Goal: Task Accomplishment & Management: Use online tool/utility

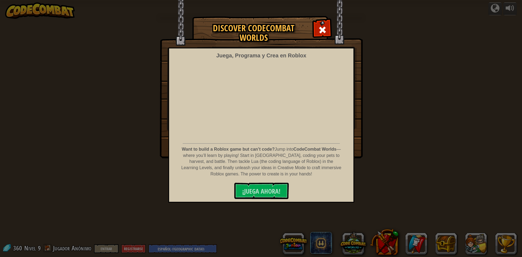
select select "es-419"
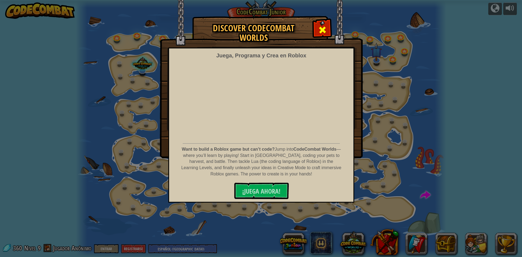
click at [317, 33] on div at bounding box center [322, 29] width 17 height 17
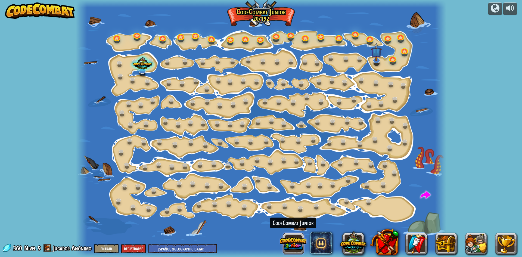
click at [294, 253] on button at bounding box center [293, 244] width 26 height 26
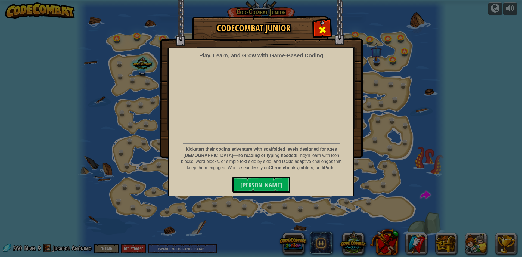
click at [317, 25] on div at bounding box center [322, 29] width 17 height 17
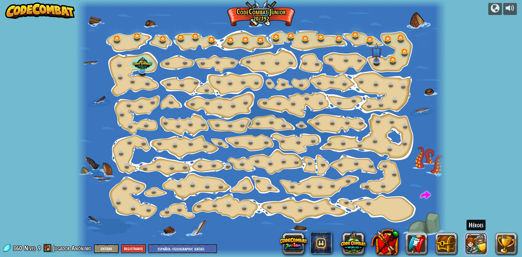
click at [470, 240] on button at bounding box center [476, 244] width 22 height 22
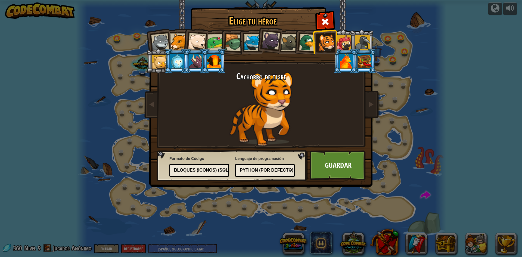
click at [358, 64] on div at bounding box center [365, 61] width 14 height 15
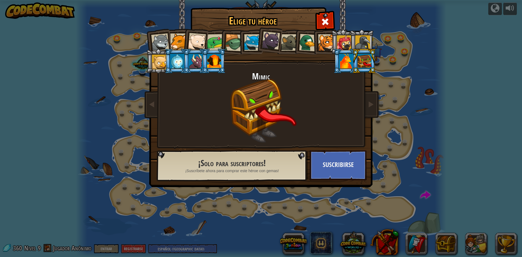
click at [346, 62] on div at bounding box center [346, 61] width 14 height 15
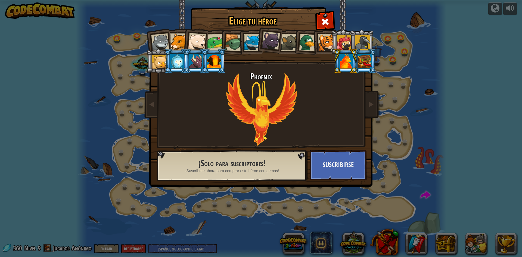
click at [159, 36] on div at bounding box center [160, 42] width 18 height 18
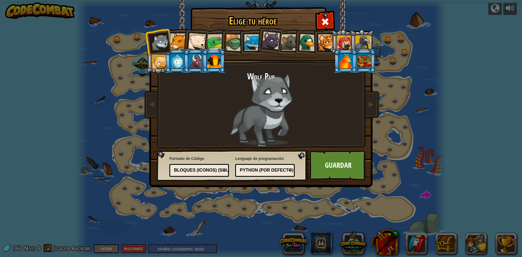
click at [171, 41] on li at bounding box center [158, 41] width 27 height 27
click at [181, 46] on div at bounding box center [178, 41] width 17 height 17
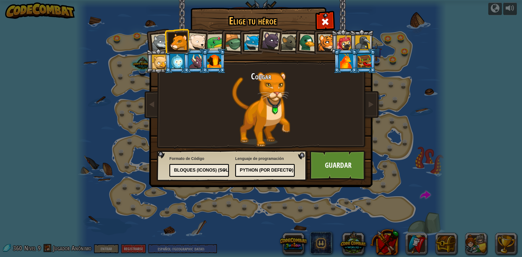
click at [192, 44] on div at bounding box center [197, 42] width 18 height 18
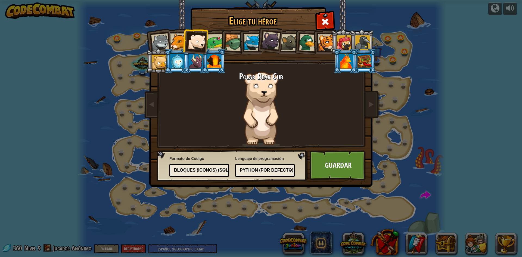
click at [216, 46] on div at bounding box center [215, 42] width 17 height 17
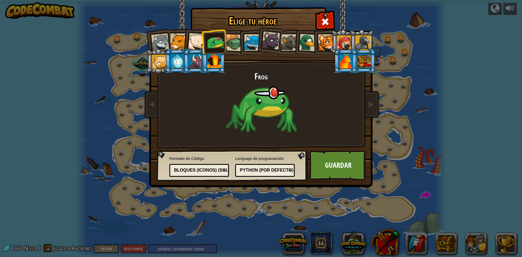
click at [231, 43] on div at bounding box center [233, 42] width 17 height 17
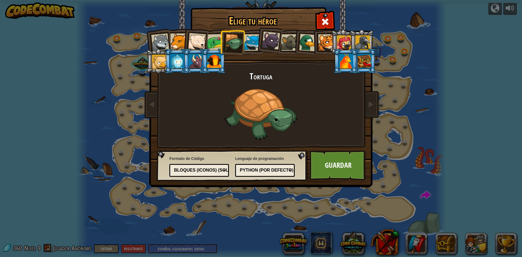
click at [248, 43] on div at bounding box center [252, 42] width 17 height 17
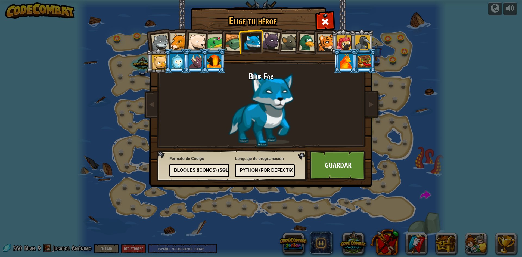
click at [275, 47] on div at bounding box center [271, 41] width 18 height 18
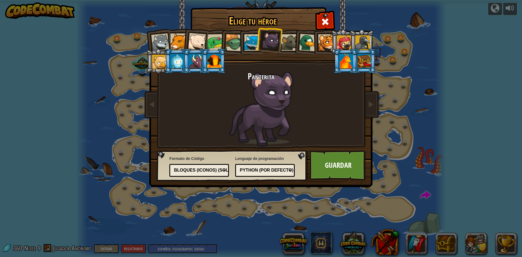
click at [326, 47] on div at bounding box center [326, 42] width 17 height 17
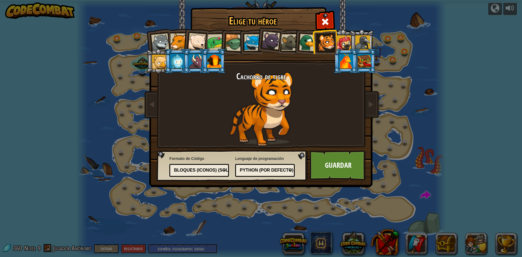
click at [344, 41] on div at bounding box center [344, 42] width 15 height 15
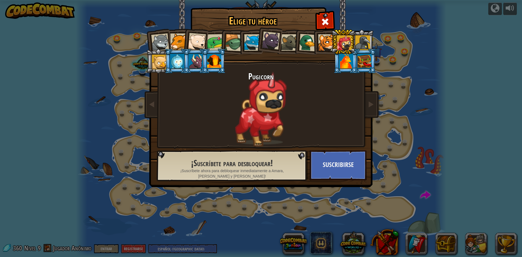
click at [327, 34] on div at bounding box center [326, 42] width 17 height 17
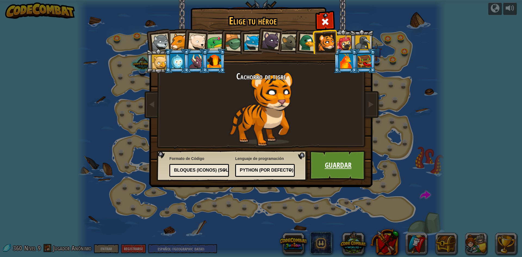
click at [350, 158] on link "Guardar" at bounding box center [338, 165] width 57 height 30
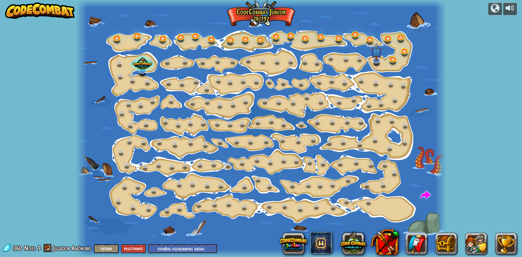
click at [494, 243] on div at bounding box center [401, 244] width 231 height 22
click at [504, 245] on button at bounding box center [506, 244] width 22 height 22
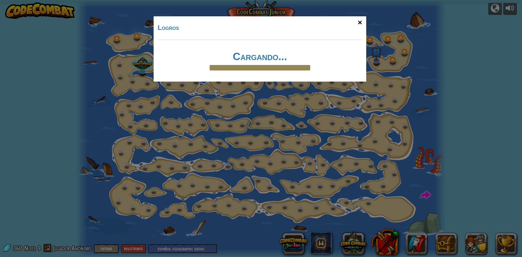
click at [357, 23] on div "×" at bounding box center [360, 23] width 13 height 16
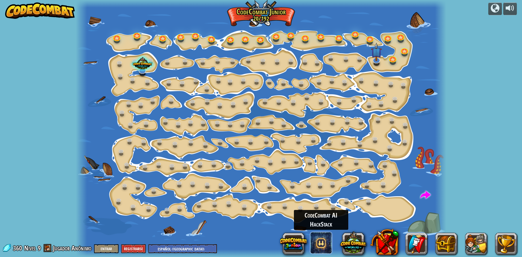
click at [320, 236] on span at bounding box center [321, 243] width 22 height 22
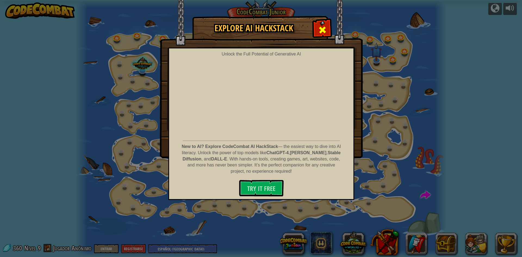
click at [319, 28] on span at bounding box center [322, 30] width 9 height 9
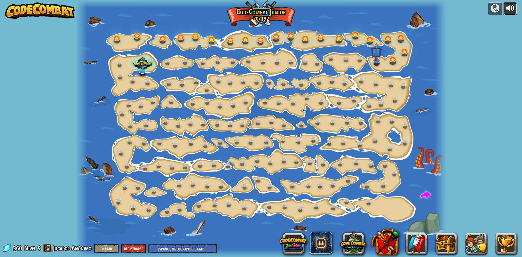
click at [508, 9] on div at bounding box center [510, 8] width 9 height 9
drag, startPoint x: 506, startPoint y: 10, endPoint x: 511, endPoint y: 9, distance: 4.8
click at [511, 9] on div at bounding box center [510, 8] width 9 height 9
click at [494, 9] on div at bounding box center [495, 8] width 9 height 9
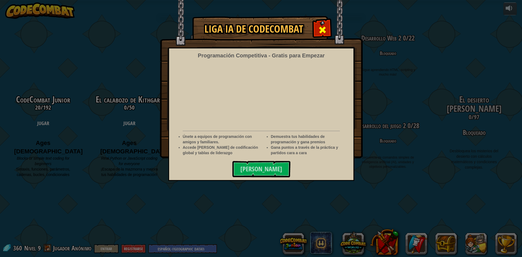
click at [322, 26] on span at bounding box center [322, 30] width 9 height 9
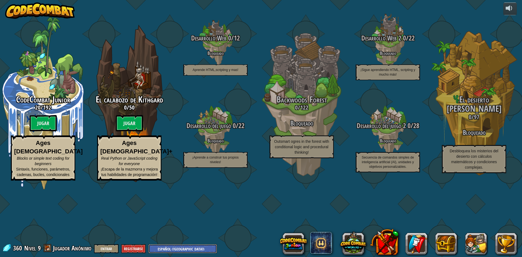
click at [179, 251] on select "English ([GEOGRAPHIC_DATA]) English ([GEOGRAPHIC_DATA]) 简体中文 繁體中文 русский españ…" at bounding box center [183, 248] width 69 height 9
click at [149, 244] on select "English ([GEOGRAPHIC_DATA]) English ([GEOGRAPHIC_DATA]) 简体中文 繁體中文 русский españ…" at bounding box center [183, 248] width 69 height 9
click at [158, 245] on select "English ([GEOGRAPHIC_DATA]) English ([GEOGRAPHIC_DATA]) 简体中文 繁體中文 русский españ…" at bounding box center [183, 248] width 69 height 9
select select "es-ES"
click at [149, 244] on select "English ([GEOGRAPHIC_DATA]) English ([GEOGRAPHIC_DATA]) 简体中文 繁體中文 русский españ…" at bounding box center [183, 248] width 69 height 9
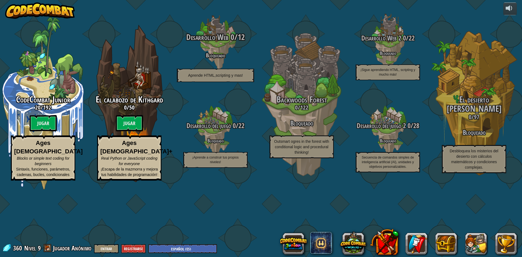
select select "es-ES"
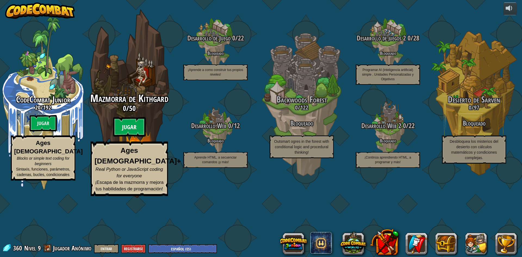
click at [135, 137] on btn "Jugar" at bounding box center [129, 127] width 33 height 20
select select "es-ES"
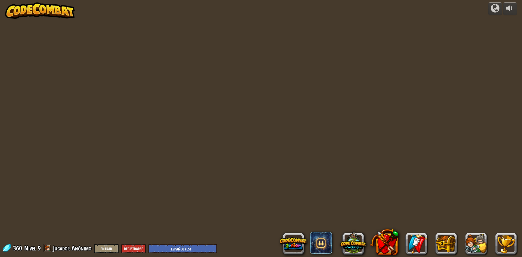
select select "es-ES"
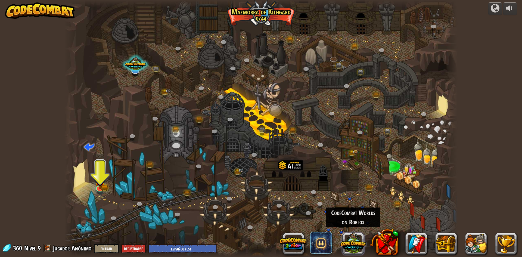
click at [351, 241] on button at bounding box center [353, 243] width 26 height 26
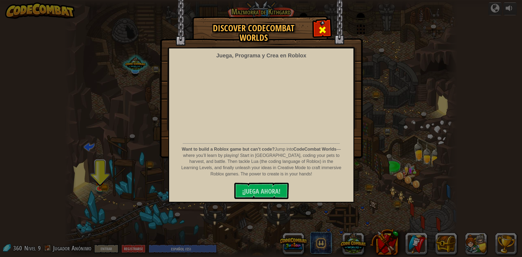
click at [319, 28] on span at bounding box center [322, 30] width 9 height 9
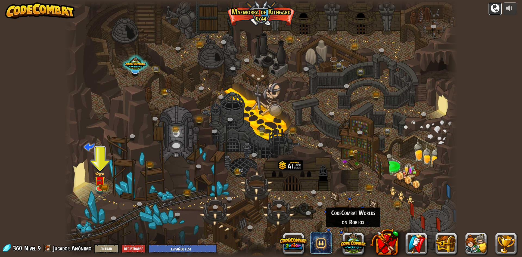
click at [493, 11] on div at bounding box center [495, 8] width 9 height 9
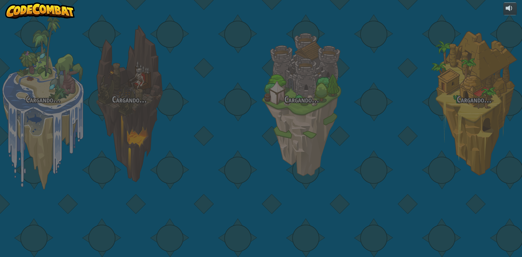
select select "es-ES"
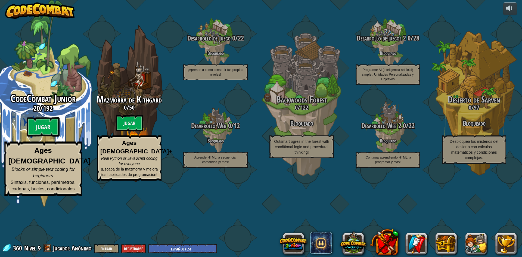
click at [26, 150] on div "CodeCombat Junior 20 / 192 Jugar Ages [DEMOGRAPHIC_DATA] Blocks or simple text …" at bounding box center [42, 144] width 103 height 103
select select "es-ES"
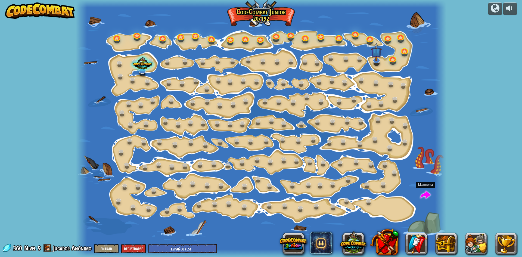
click at [427, 198] on span at bounding box center [426, 195] width 10 height 10
select select "es-ES"
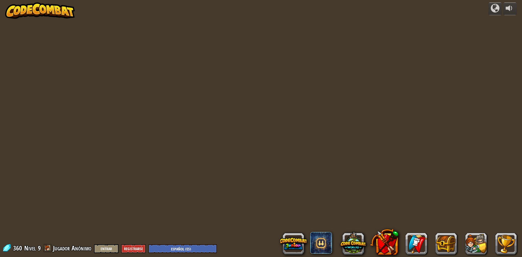
select select "es-ES"
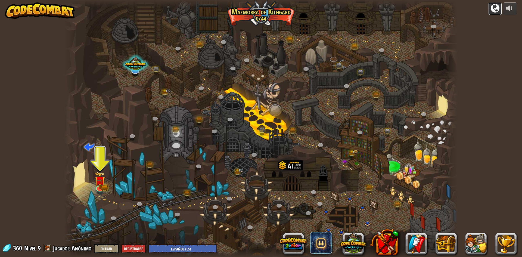
click at [500, 7] on button at bounding box center [496, 8] width 14 height 13
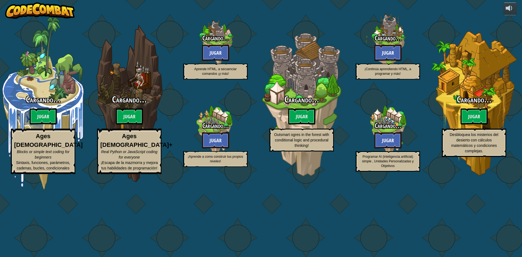
select select "es-ES"
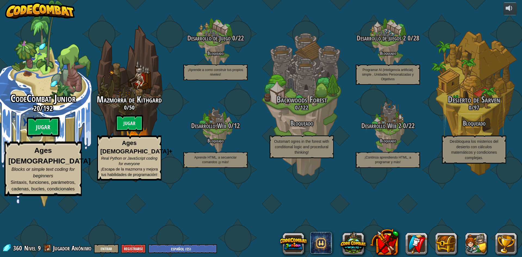
click at [58, 105] on div "CodeCombat Junior 20 / 192 Jugar Ages [DEMOGRAPHIC_DATA] Blocks or simple text …" at bounding box center [42, 103] width 103 height 207
select select "es-ES"
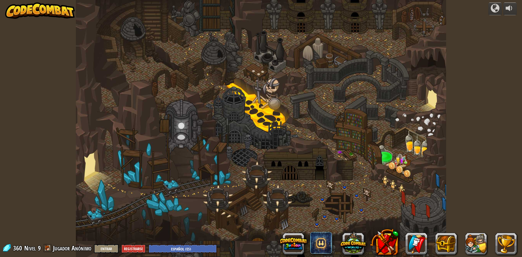
select select "es-ES"
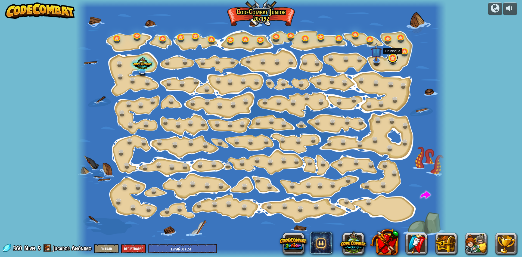
click at [395, 58] on link at bounding box center [392, 57] width 11 height 11
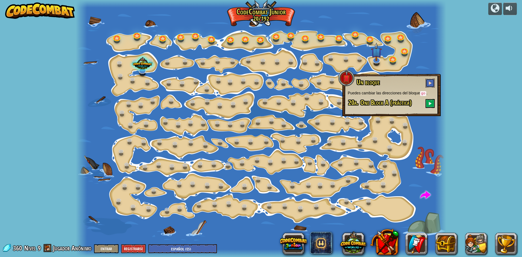
click at [427, 85] on button at bounding box center [430, 83] width 9 height 9
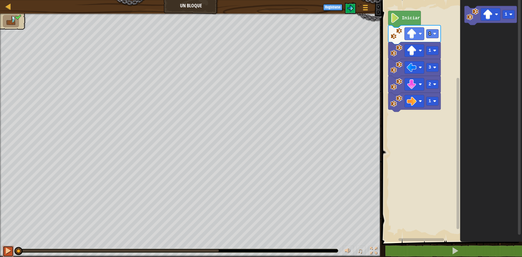
click at [6, 249] on div at bounding box center [8, 250] width 7 height 7
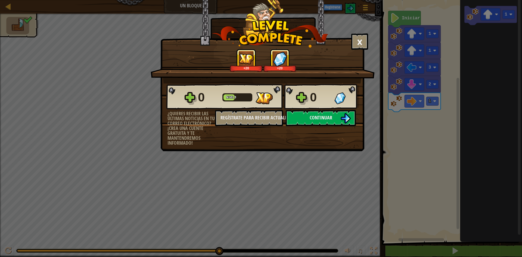
click at [379, 51] on div "× Puntúa este nivel: +20 +20 Reticulating Splines... 0 Nivel 9 0 ¿Quieres recib…" at bounding box center [261, 128] width 522 height 257
drag, startPoint x: 156, startPoint y: 44, endPoint x: 233, endPoint y: 6, distance: 85.4
click at [233, 6] on div "× Puntúa este nivel: +20 +20 Reticulating Splines... 0 Nivel 9 0 ¿Quieres recib…" at bounding box center [261, 128] width 522 height 257
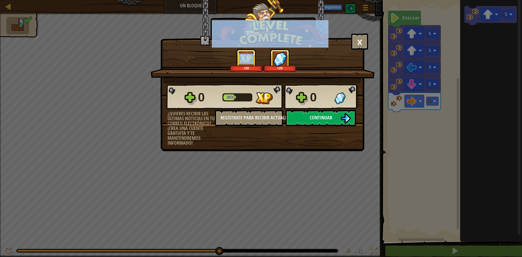
click at [122, 17] on div "× Puntúa este nivel: +20 +20 Reticulating Splines... 0 Nivel 9 0 ¿Quieres recib…" at bounding box center [261, 128] width 522 height 257
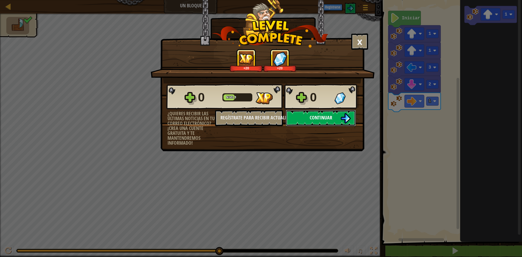
click at [318, 117] on span "Continuar" at bounding box center [321, 117] width 23 height 7
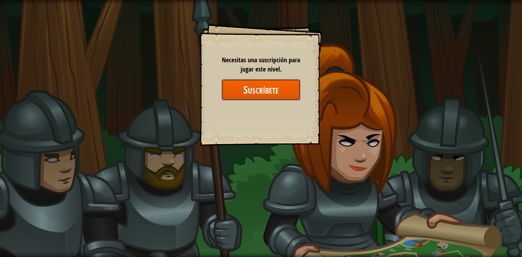
click at [279, 93] on button "Suscríbete" at bounding box center [261, 89] width 79 height 21
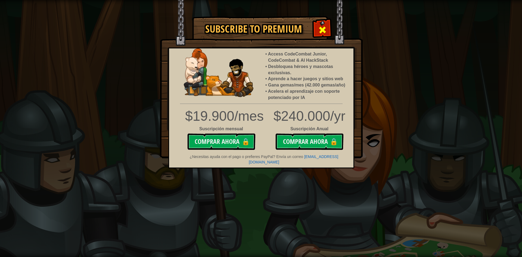
click at [320, 23] on div at bounding box center [322, 29] width 17 height 17
click at [320, 23] on div "Goals Start Level Error al cargar desde el servidor. Intenta refrescar la págin…" at bounding box center [261, 128] width 522 height 257
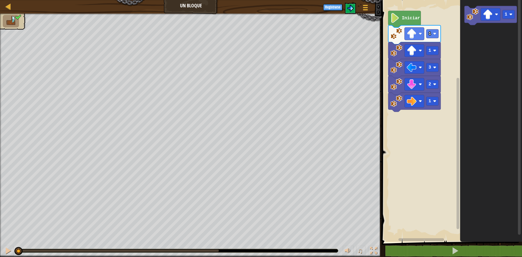
click at [356, 11] on div "Menú del Juego Registrarse" at bounding box center [347, 8] width 52 height 13
click at [355, 11] on button at bounding box center [350, 8] width 11 height 11
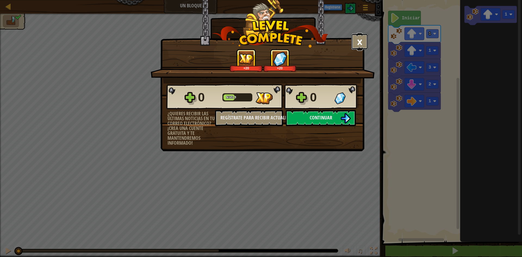
click at [358, 36] on button "×" at bounding box center [359, 41] width 17 height 16
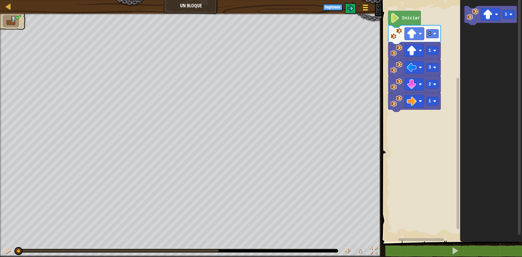
click at [362, 7] on button "Menú del Juego" at bounding box center [366, 8] width 14 height 13
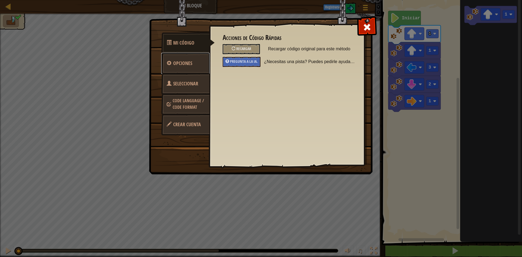
click at [179, 62] on span "Opciones" at bounding box center [182, 63] width 19 height 7
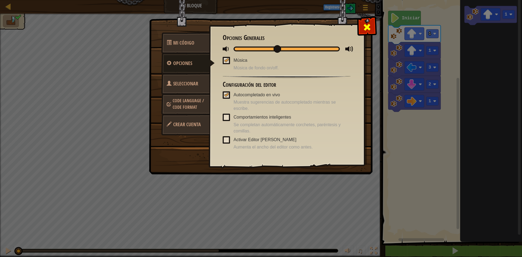
click at [369, 20] on div at bounding box center [367, 25] width 17 height 17
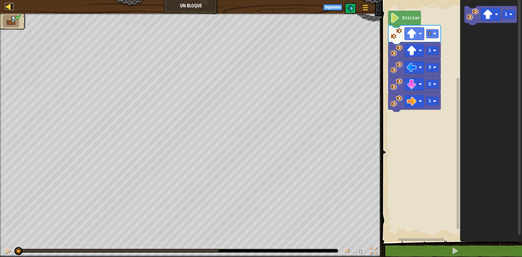
click at [11, 9] on div at bounding box center [8, 6] width 7 height 7
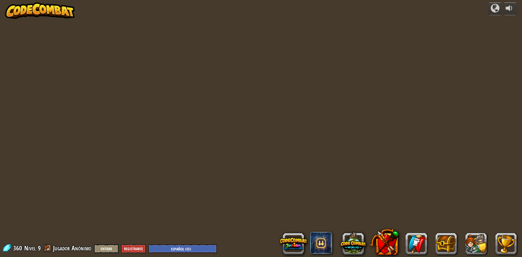
select select "es-ES"
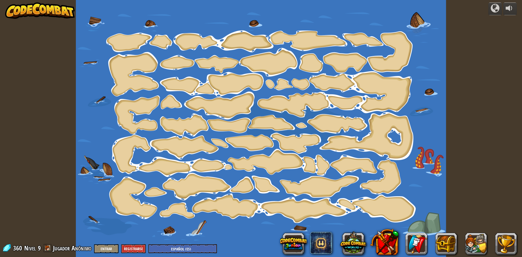
select select "es-ES"
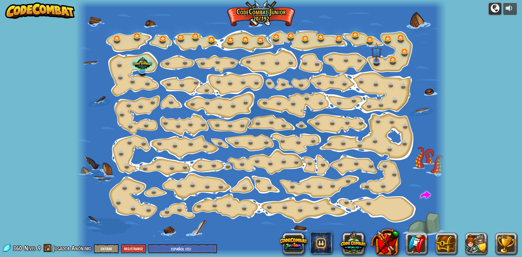
click at [493, 8] on div at bounding box center [495, 8] width 9 height 9
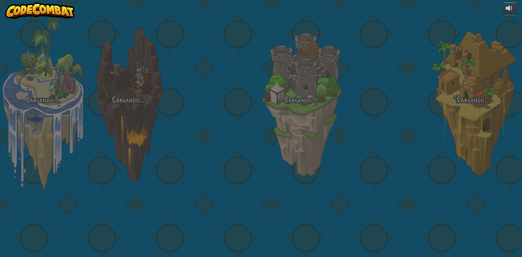
select select "es-ES"
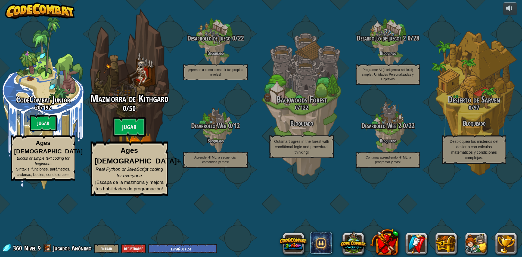
click at [109, 174] on div "Mazmorra de Kithgard 0 / 50 Jugar Ages [DEMOGRAPHIC_DATA]+ Real Python or JavaS…" at bounding box center [129, 144] width 103 height 103
select select "es-ES"
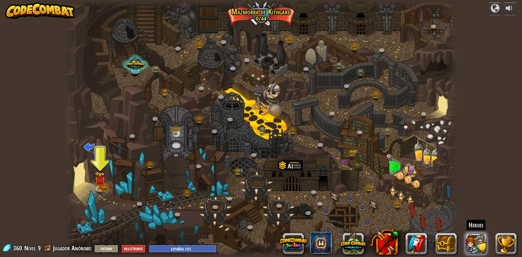
click at [474, 239] on button at bounding box center [476, 244] width 22 height 22
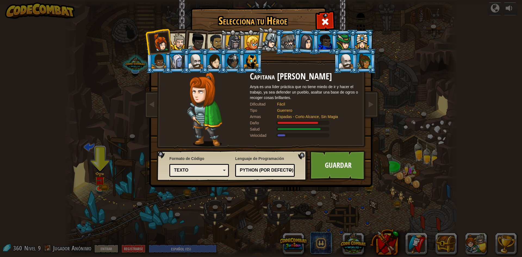
click at [191, 33] on div at bounding box center [197, 42] width 18 height 18
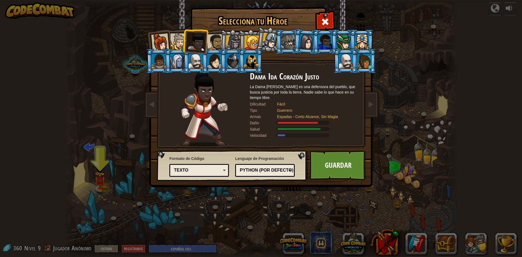
click at [211, 45] on div at bounding box center [215, 42] width 17 height 17
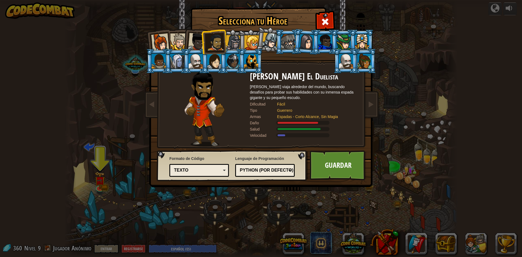
click at [230, 41] on div at bounding box center [234, 43] width 16 height 16
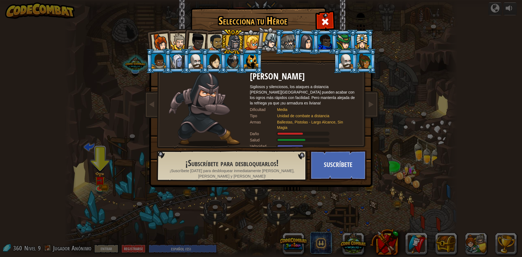
click at [235, 65] on div at bounding box center [233, 61] width 14 height 15
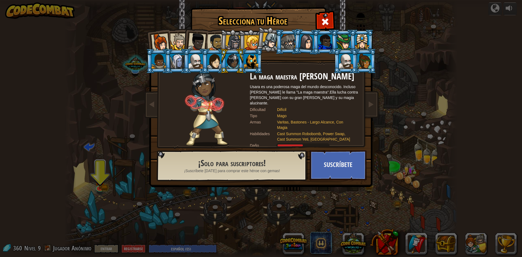
click at [195, 61] on div at bounding box center [196, 61] width 14 height 15
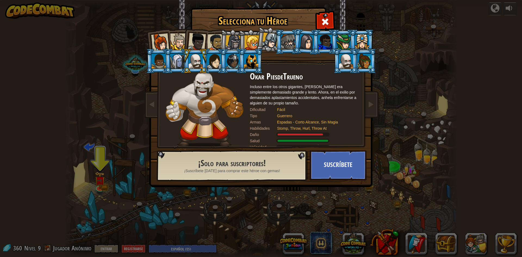
click at [213, 69] on li at bounding box center [214, 61] width 24 height 25
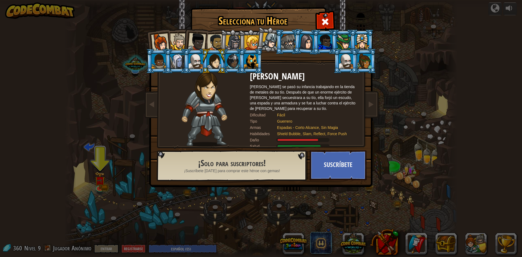
click at [233, 68] on div at bounding box center [233, 61] width 14 height 15
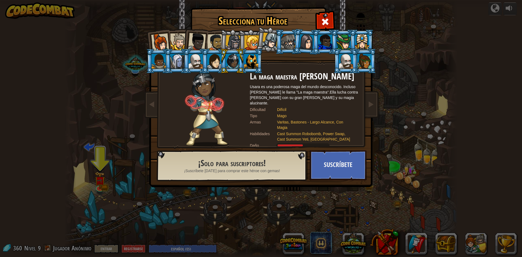
click at [271, 44] on div at bounding box center [270, 41] width 16 height 16
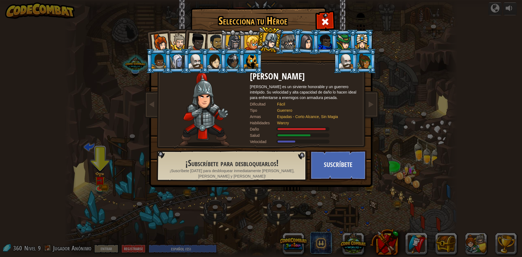
click at [290, 47] on div at bounding box center [288, 42] width 14 height 15
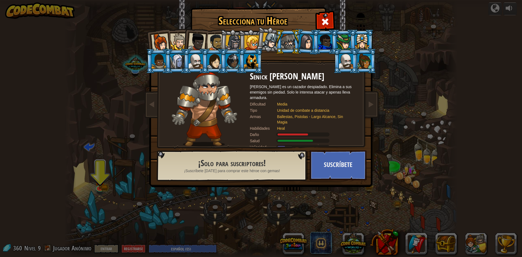
click at [219, 38] on div at bounding box center [215, 42] width 17 height 17
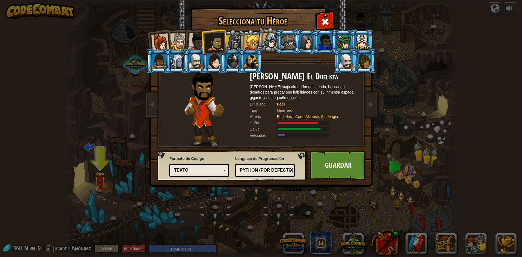
click at [202, 110] on img at bounding box center [204, 109] width 40 height 75
click at [375, 105] on link at bounding box center [371, 104] width 11 height 23
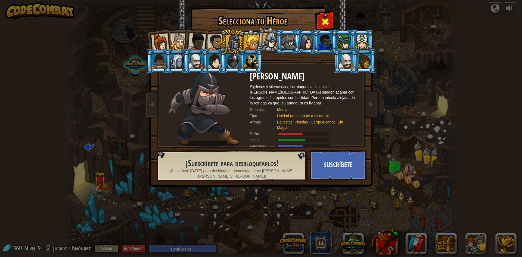
click at [317, 9] on div "Selecciona tu Héroe 360 Capitana [PERSON_NAME] es una líder práctica que no tie…" at bounding box center [261, 8] width 223 height 1
click at [322, 21] on span at bounding box center [325, 21] width 9 height 9
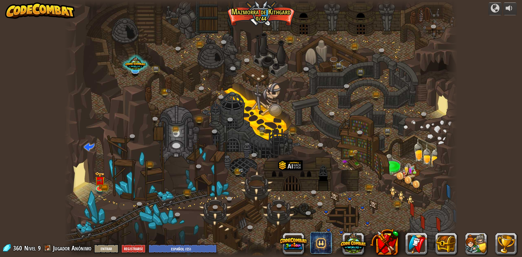
click at [465, 232] on div "powered by Cañón retorcido (Bloqueado) Desafío: recoge la mayor cantidad de oro…" at bounding box center [261, 128] width 522 height 257
click at [470, 245] on button at bounding box center [476, 244] width 22 height 22
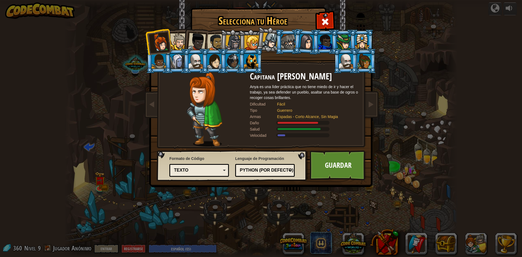
click at [214, 41] on div at bounding box center [215, 42] width 17 height 17
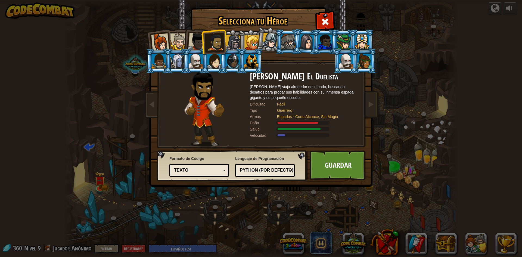
click at [503, 151] on div "Selecciona tu Héroe 360 Capitana [PERSON_NAME] es una líder práctica que no tie…" at bounding box center [261, 128] width 522 height 257
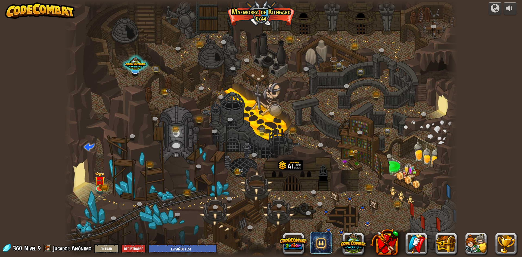
click at [473, 255] on div "powered by Cañón retorcido (Bloqueado) Desafío: recoge la mayor cantidad de oro…" at bounding box center [261, 128] width 522 height 257
click at [477, 244] on button at bounding box center [476, 244] width 22 height 22
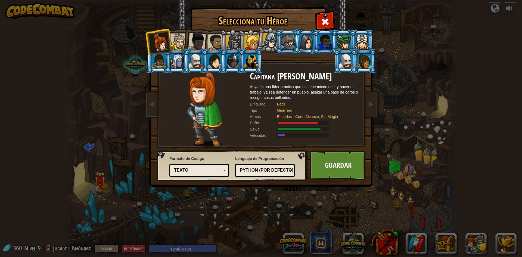
click at [214, 44] on div at bounding box center [215, 42] width 17 height 17
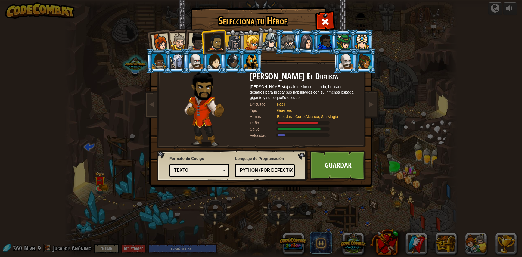
click at [259, 168] on div "Python (Por defecto)" at bounding box center [263, 170] width 47 height 6
click at [304, 108] on div "Guerrero" at bounding box center [315, 110] width 76 height 5
click at [290, 116] on div "Espadas - Corto Alcance, Sin Magia" at bounding box center [315, 116] width 76 height 5
click at [290, 135] on div at bounding box center [302, 135] width 53 height 4
click at [261, 135] on div "Velocidad" at bounding box center [263, 135] width 27 height 5
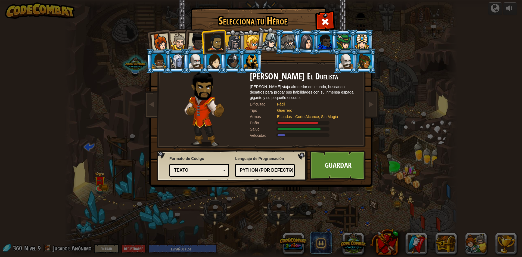
click at [196, 165] on div "Texto Bloques y código Bloques Bloques (iconos) Texto" at bounding box center [199, 170] width 60 height 13
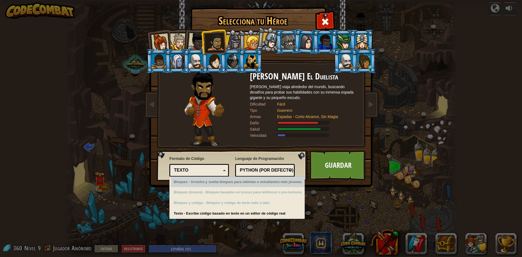
click at [219, 125] on img at bounding box center [204, 109] width 40 height 75
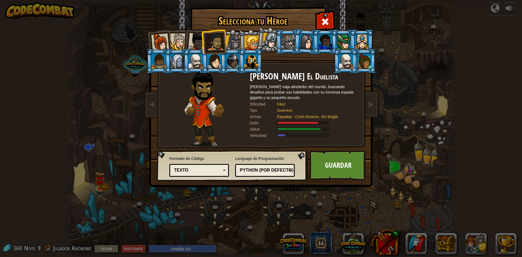
click at [334, 18] on img at bounding box center [262, 89] width 236 height 195
click at [160, 38] on div at bounding box center [160, 42] width 18 height 18
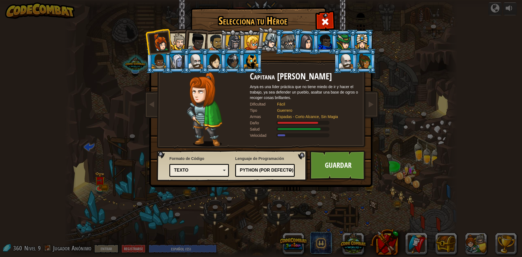
click at [373, 92] on img at bounding box center [262, 89] width 236 height 195
click at [375, 107] on link at bounding box center [371, 104] width 11 height 23
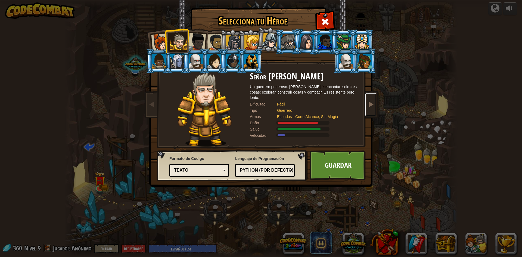
click at [374, 107] on span at bounding box center [371, 104] width 7 height 7
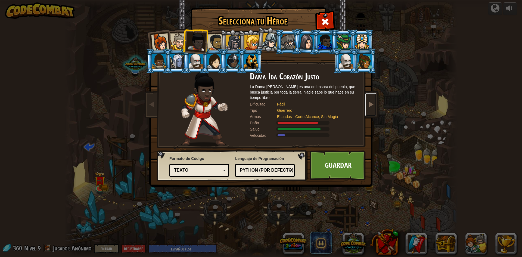
click at [374, 107] on span at bounding box center [371, 104] width 7 height 7
click at [366, 105] on link at bounding box center [371, 104] width 11 height 23
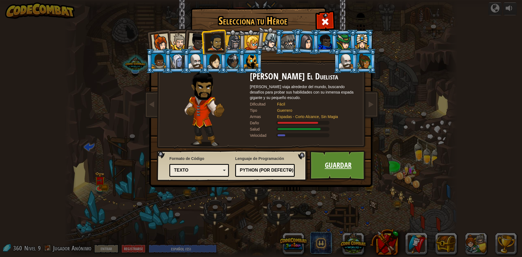
click at [344, 165] on link "Guardar" at bounding box center [338, 165] width 57 height 30
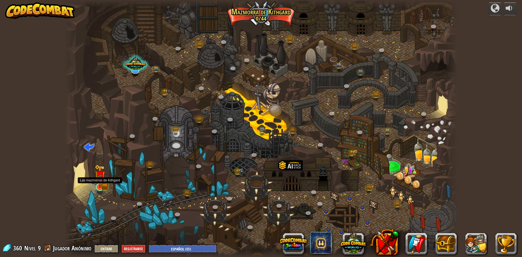
click at [101, 186] on img at bounding box center [100, 176] width 11 height 23
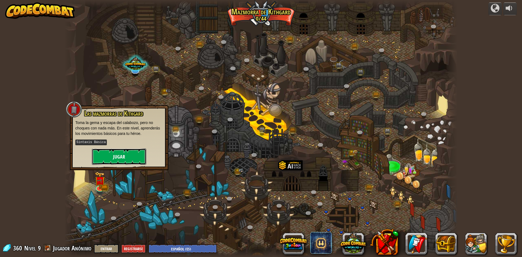
click at [105, 164] on button "Jugar" at bounding box center [119, 157] width 54 height 16
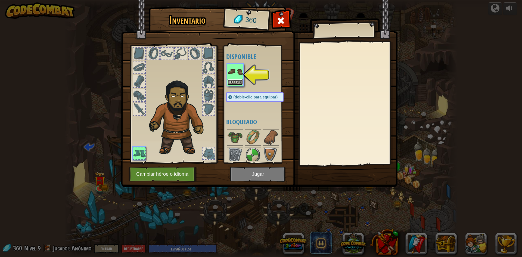
click at [239, 79] on button "Equipar" at bounding box center [235, 82] width 15 height 6
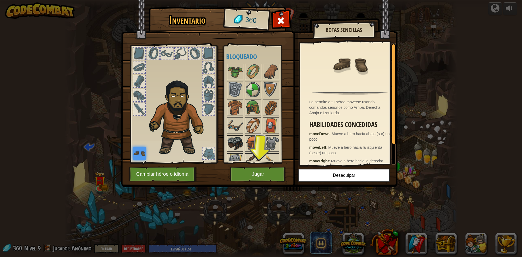
click at [237, 144] on img at bounding box center [235, 143] width 15 height 15
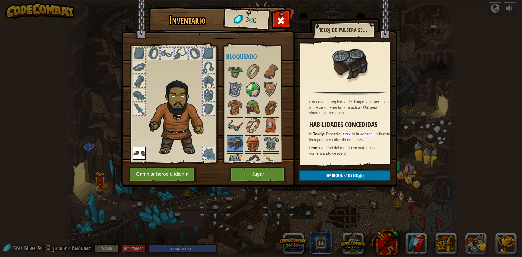
drag, startPoint x: 269, startPoint y: 69, endPoint x: 178, endPoint y: 64, distance: 90.5
click at [179, 64] on div "Inventario 360 Disponible Equipar (doble-clic para equipar) Bloqueado Reloj de …" at bounding box center [261, 98] width 277 height 180
click at [138, 101] on div at bounding box center [139, 95] width 13 height 13
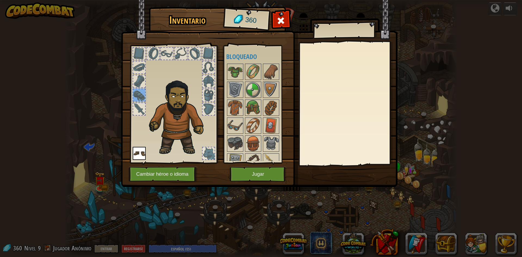
click at [141, 108] on div at bounding box center [139, 109] width 12 height 12
click at [273, 155] on img at bounding box center [271, 161] width 15 height 15
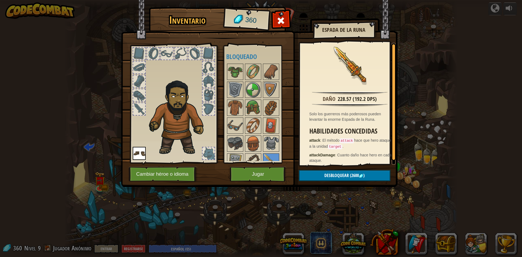
click at [213, 152] on div at bounding box center [209, 153] width 12 height 12
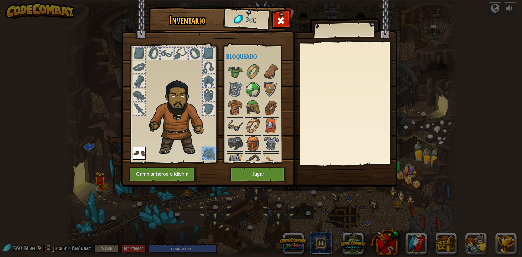
click at [203, 158] on div at bounding box center [209, 153] width 12 height 12
click at [204, 151] on div at bounding box center [209, 153] width 12 height 12
click at [238, 109] on img at bounding box center [235, 107] width 15 height 15
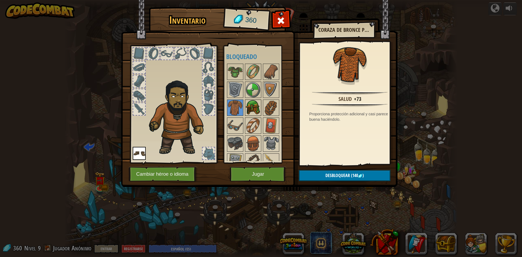
click at [247, 103] on img at bounding box center [253, 107] width 15 height 15
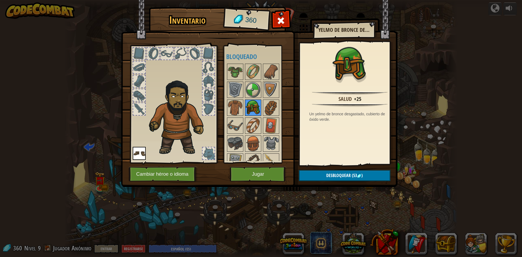
click at [251, 111] on img at bounding box center [253, 107] width 15 height 15
click at [338, 175] on span "Desbloquear" at bounding box center [338, 175] width 24 height 6
click at [309, 171] on button "Confirmar" at bounding box center [345, 175] width 92 height 11
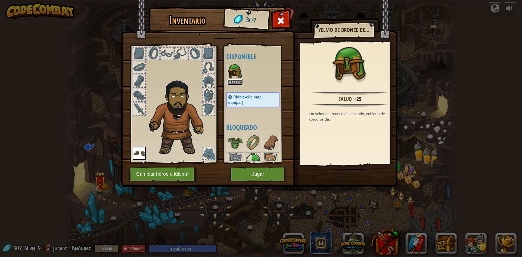
click at [234, 82] on button "Equipar" at bounding box center [235, 82] width 15 height 6
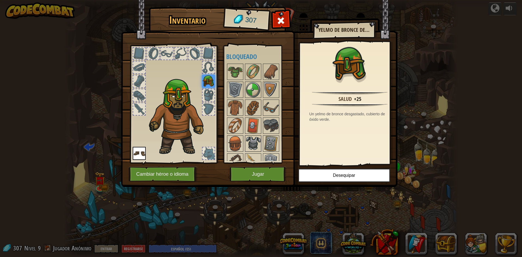
click at [255, 141] on img at bounding box center [253, 143] width 15 height 15
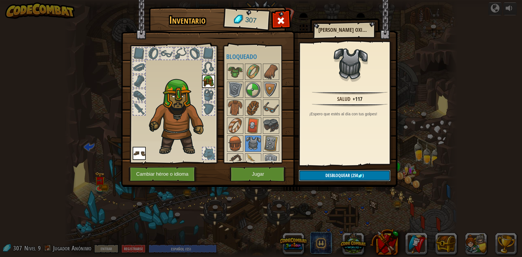
click at [319, 174] on button "Desbloquear (250 )" at bounding box center [345, 175] width 92 height 11
click at [310, 178] on button "Confirmar" at bounding box center [345, 175] width 92 height 11
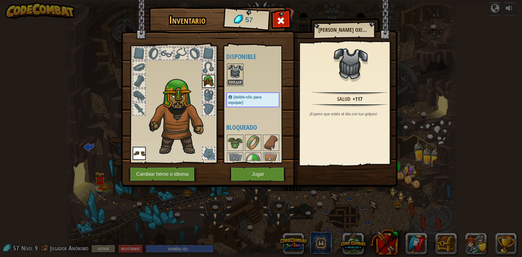
click at [234, 82] on button "Equipar" at bounding box center [235, 82] width 15 height 6
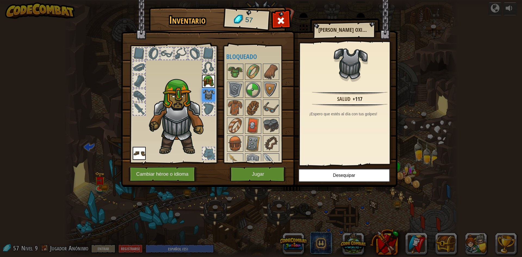
click at [268, 156] on img at bounding box center [271, 161] width 15 height 15
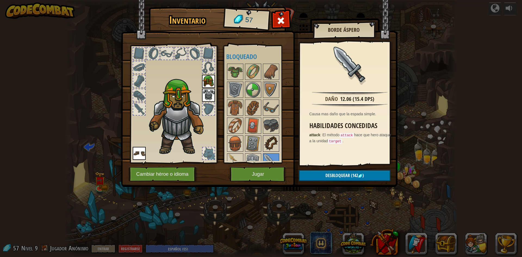
click at [268, 142] on img at bounding box center [271, 143] width 15 height 15
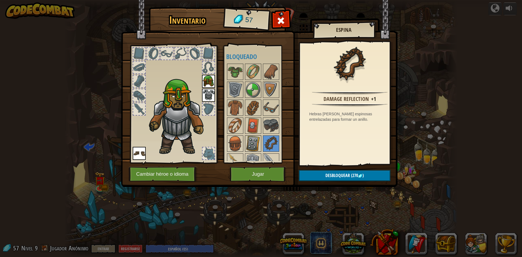
click at [249, 146] on img at bounding box center [253, 143] width 15 height 15
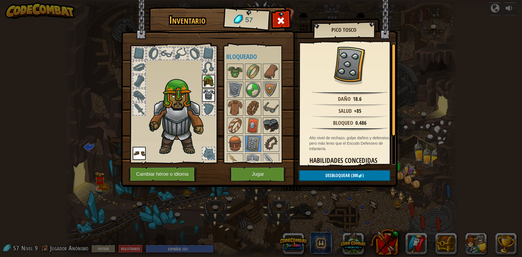
click at [268, 124] on img at bounding box center [271, 125] width 15 height 15
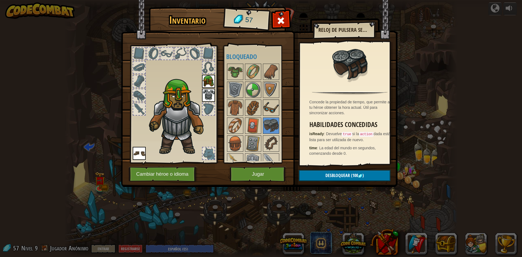
click at [267, 100] on img at bounding box center [271, 107] width 15 height 15
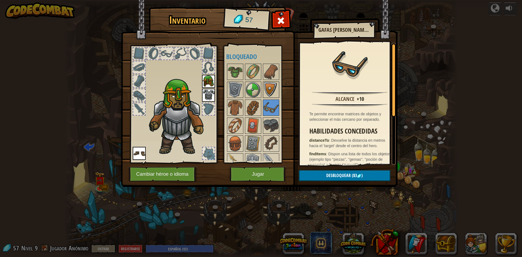
click at [268, 85] on img at bounding box center [271, 89] width 15 height 15
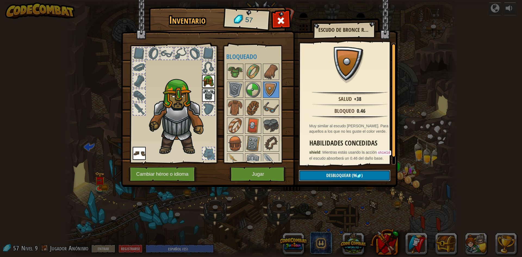
click at [362, 178] on span ")" at bounding box center [362, 175] width 1 height 6
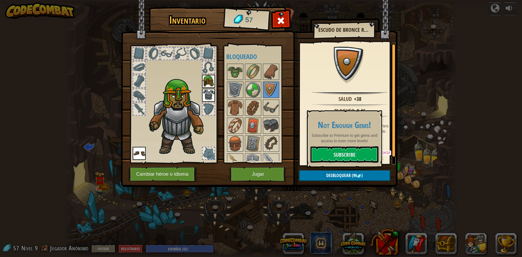
click at [284, 136] on div at bounding box center [258, 135] width 64 height 144
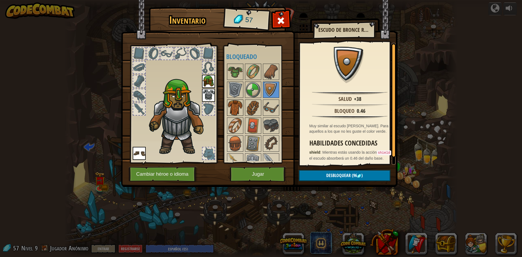
click at [237, 111] on img at bounding box center [235, 107] width 15 height 15
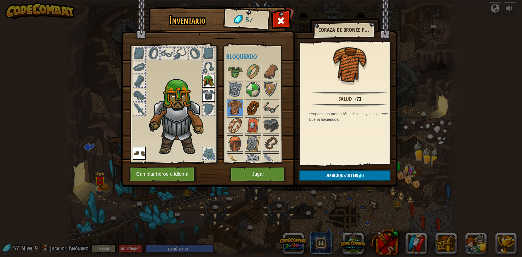
click at [257, 112] on img at bounding box center [253, 107] width 15 height 15
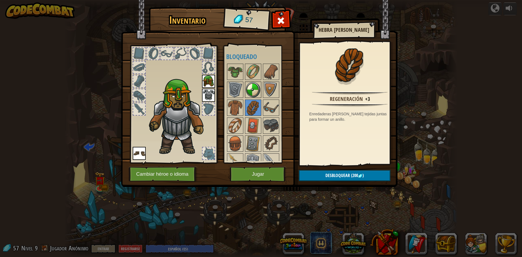
click at [256, 94] on img at bounding box center [253, 89] width 15 height 15
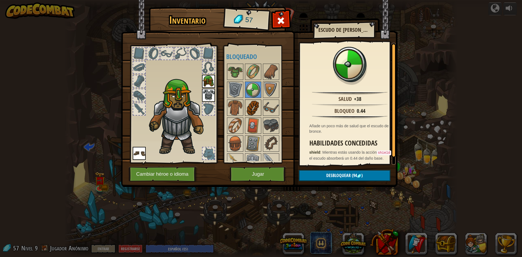
click at [254, 101] on img at bounding box center [253, 107] width 15 height 15
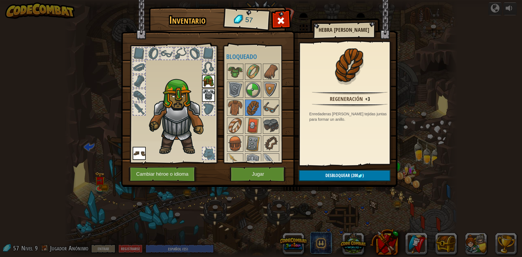
click at [208, 69] on div at bounding box center [209, 67] width 12 height 12
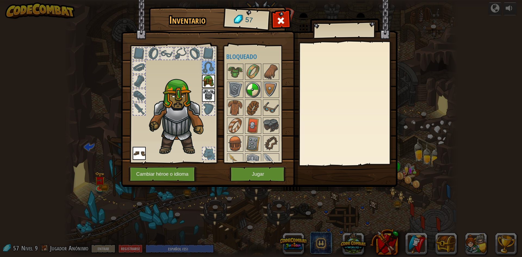
click at [255, 91] on img at bounding box center [253, 89] width 15 height 15
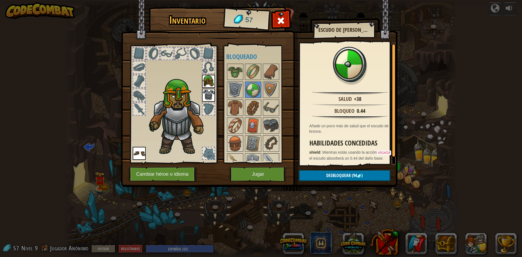
click at [269, 154] on img at bounding box center [271, 161] width 15 height 15
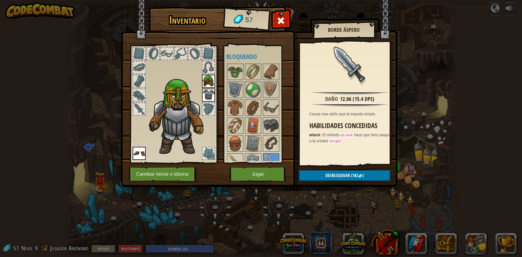
drag, startPoint x: 253, startPoint y: 134, endPoint x: 252, endPoint y: 99, distance: 35.4
click at [264, 84] on div "Disponible Equipar [GEOGRAPHIC_DATA] Equipar (doble-clic para equipar) Bloqueado" at bounding box center [258, 104] width 64 height 113
click at [133, 103] on div at bounding box center [174, 103] width 90 height 122
click at [260, 180] on button "Jugar" at bounding box center [258, 174] width 57 height 15
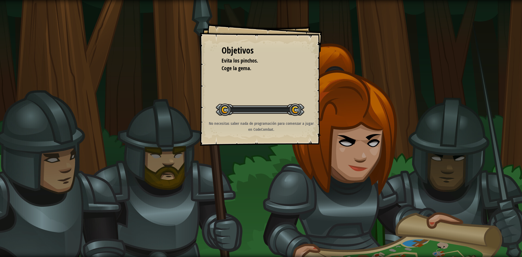
click at [261, 176] on div "Objetivos Evita los pinchos. Coge la gema. Iniciar Nivel Error al cargar desde …" at bounding box center [261, 128] width 522 height 257
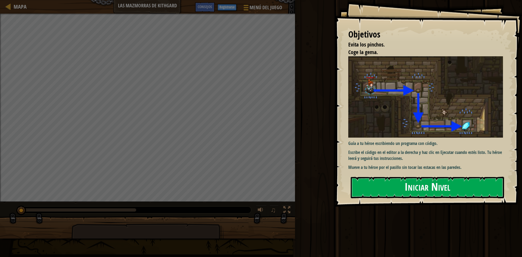
click at [427, 190] on button "Iniciar Nivel" at bounding box center [427, 187] width 153 height 21
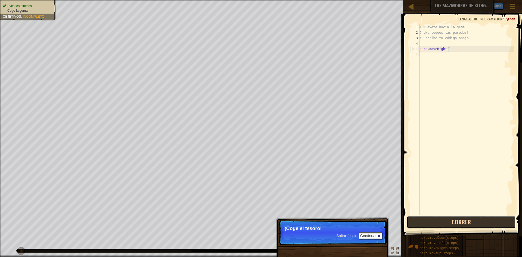
click at [484, 217] on button "Correr" at bounding box center [461, 222] width 109 height 13
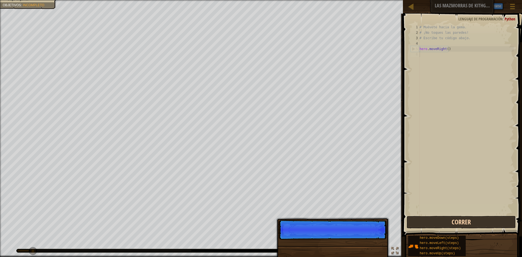
scroll to position [2, 0]
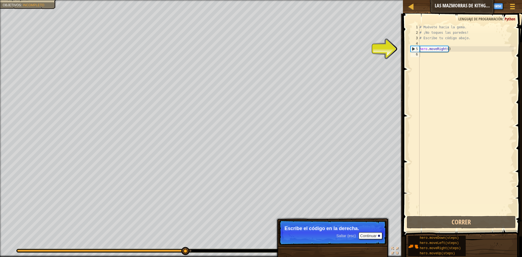
click at [347, 234] on span "Saltar (esc)" at bounding box center [347, 236] width 20 height 4
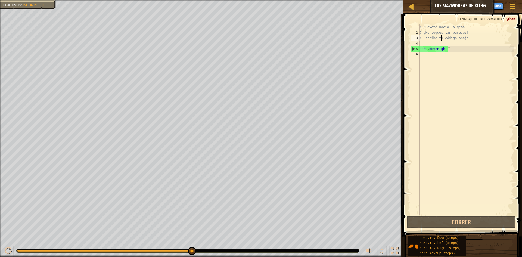
click at [442, 38] on div "# Muévete hacia la gema. # ¡No toques las paredes! # Escribe tu código abajo. h…" at bounding box center [466, 124] width 95 height 201
type textarea "# Escribe tu código abajo."
click at [468, 221] on button "Correr" at bounding box center [461, 222] width 109 height 13
